Goal: Task Accomplishment & Management: Use online tool/utility

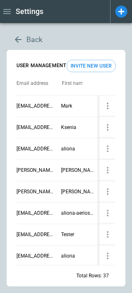
scroll to position [7, 0]
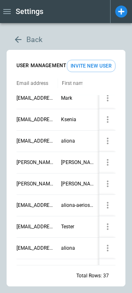
click at [15, 32] on button "Back" at bounding box center [28, 40] width 42 height 20
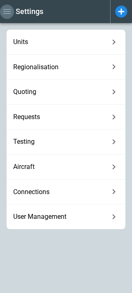
click at [8, 11] on icon "button" at bounding box center [7, 12] width 10 height 10
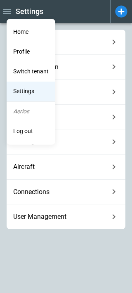
click at [22, 31] on li "Home" at bounding box center [31, 32] width 49 height 20
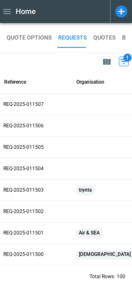
click at [27, 104] on p "REQ-2025-011507" at bounding box center [36, 104] width 66 height 7
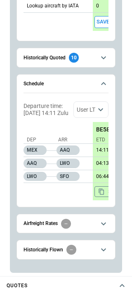
scroll to position [549, 0]
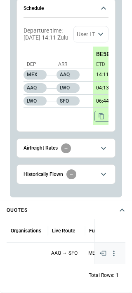
click at [113, 252] on icon "button" at bounding box center [114, 254] width 8 height 8
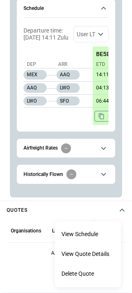
click at [79, 255] on li "View Quote Details" at bounding box center [88, 255] width 66 height 20
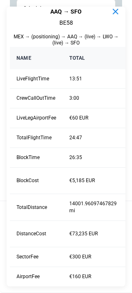
scroll to position [0, 0]
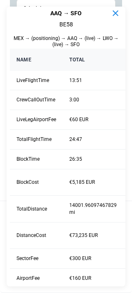
drag, startPoint x: 0, startPoint y: 61, endPoint x: -5, endPoint y: 61, distance: 5.8
click at [1, 68] on div at bounding box center [66, 146] width 132 height 293
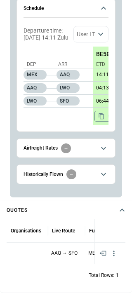
drag, startPoint x: 2, startPoint y: 113, endPoint x: -17, endPoint y: 113, distance: 19.0
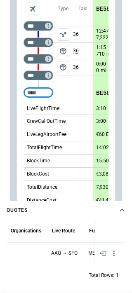
type textarea "*"
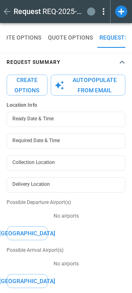
click at [6, 14] on icon "button" at bounding box center [7, 12] width 10 height 10
